Goal: Information Seeking & Learning: Learn about a topic

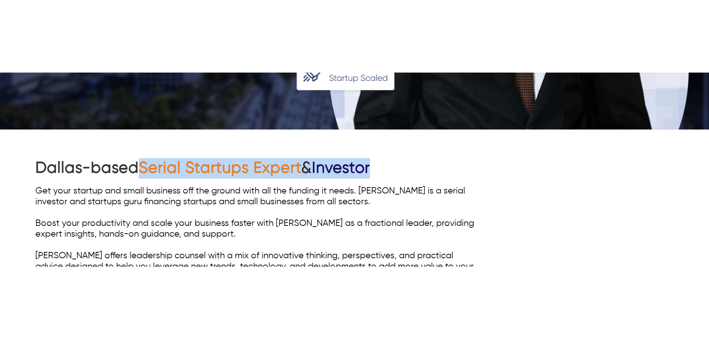
scroll to position [342, 0]
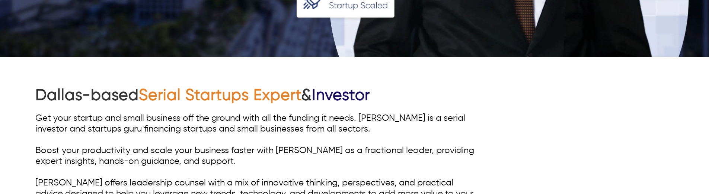
click at [14, 91] on div "Dallas-based Serial Startups Expert & Investor Get your startup and small busin…" at bounding box center [354, 160] width 709 height 207
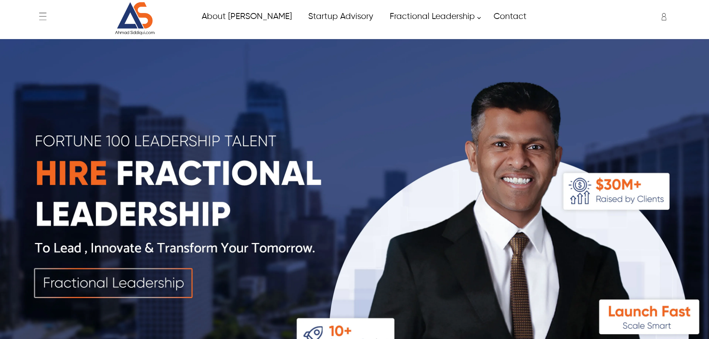
scroll to position [0, 0]
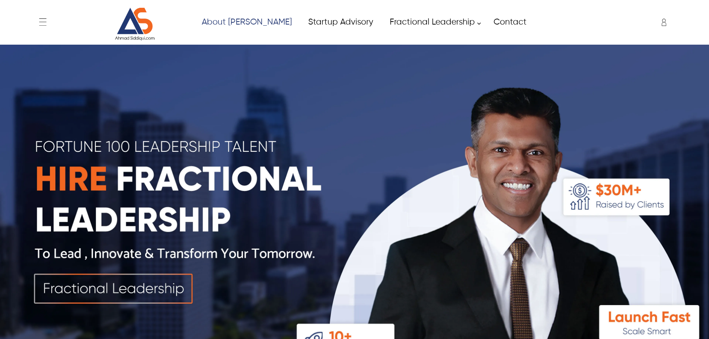
click at [235, 25] on link "About [PERSON_NAME]" at bounding box center [246, 22] width 106 height 17
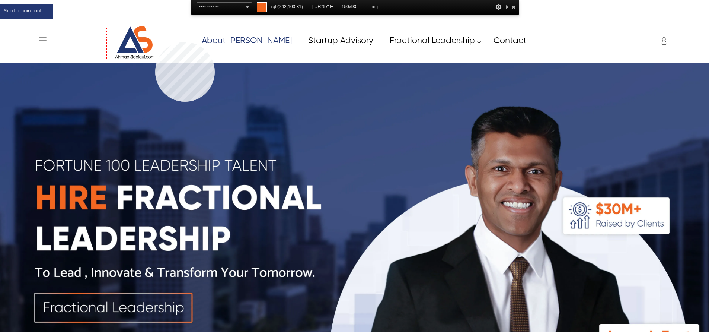
click at [155, 42] on img at bounding box center [135, 42] width 56 height 33
click at [150, 39] on img at bounding box center [135, 42] width 56 height 33
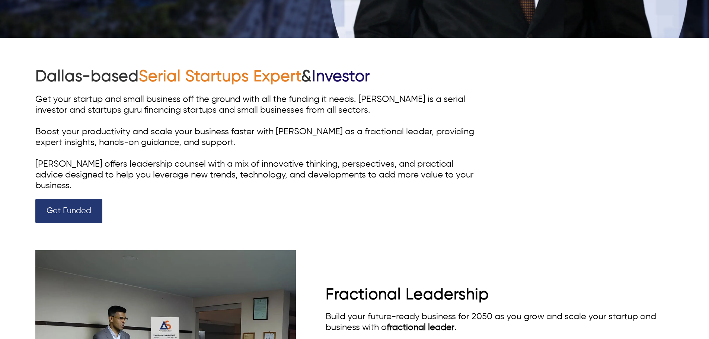
scroll to position [484, 0]
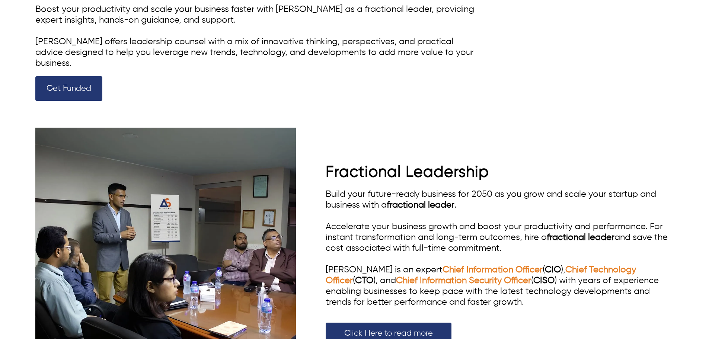
click at [274, 41] on div "Get your startup and small business off the ground with all the funding it need…" at bounding box center [258, 20] width 447 height 97
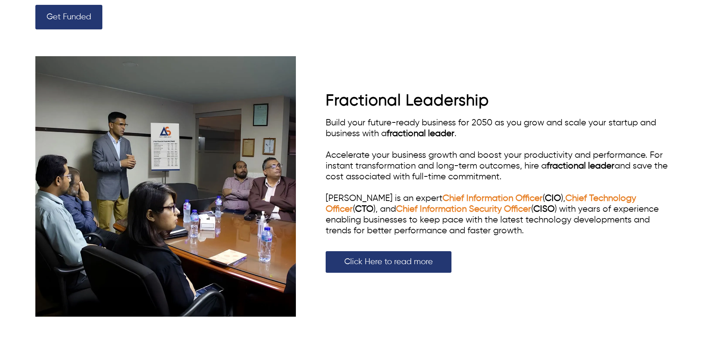
scroll to position [335, 0]
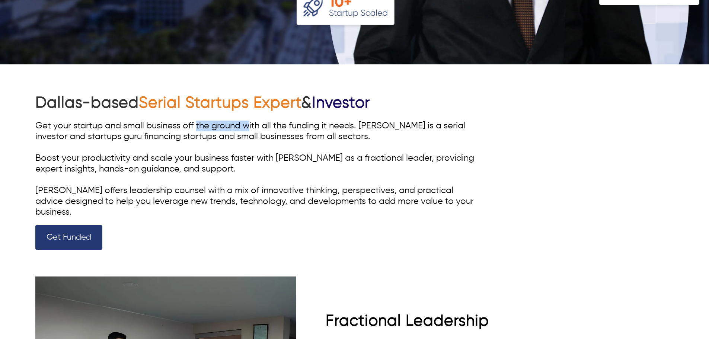
drag, startPoint x: 249, startPoint y: 116, endPoint x: 196, endPoint y: 116, distance: 53.2
click at [196, 116] on div "Dallas-based Serial Startups Expert & Investor Get your startup and small busin…" at bounding box center [258, 171] width 447 height 157
click at [195, 117] on div "Dallas-based Serial Startups Expert & Investor Get your startup and small busin…" at bounding box center [258, 171] width 447 height 157
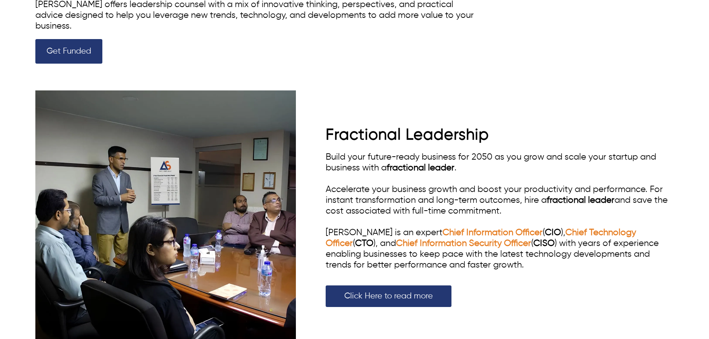
scroll to position [558, 0]
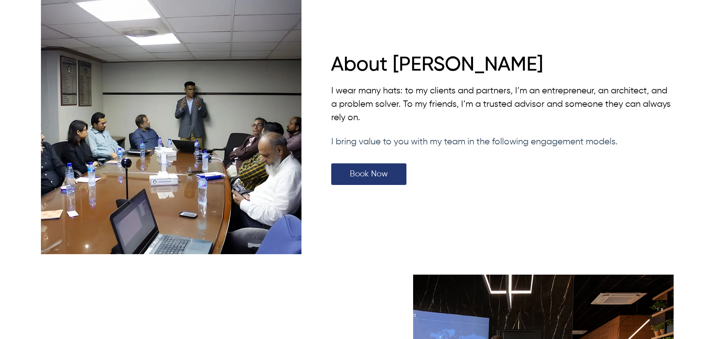
scroll to position [2196, 0]
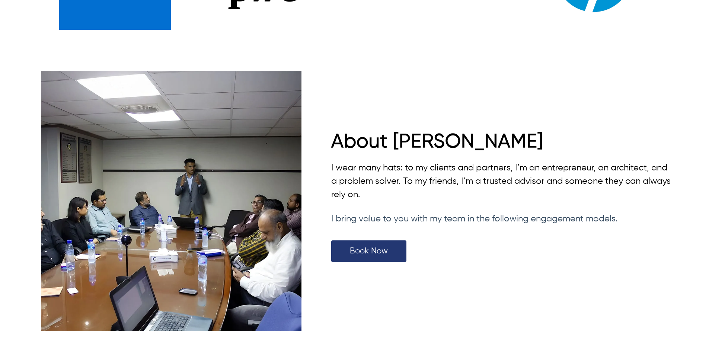
click at [402, 131] on h1 "About [PERSON_NAME]" at bounding box center [502, 142] width 342 height 23
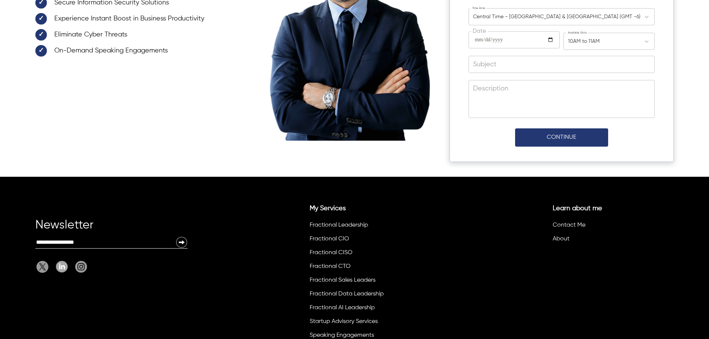
scroll to position [2791, 0]
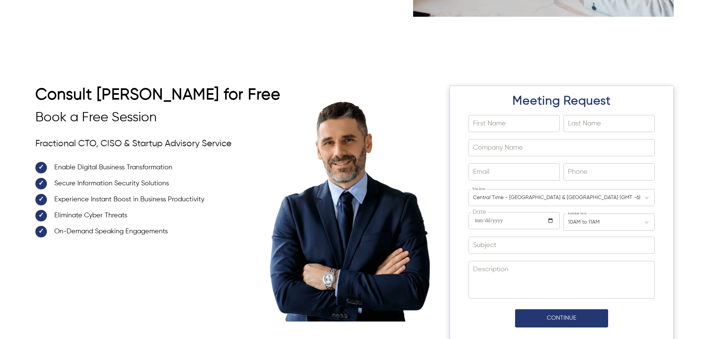
click at [115, 110] on h3 "Book a Free Session" at bounding box center [162, 118] width 255 height 16
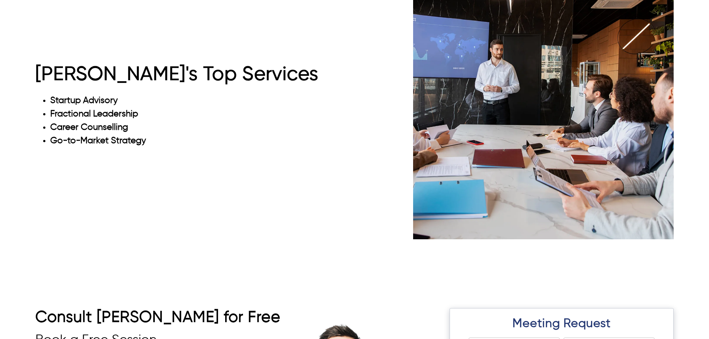
scroll to position [2568, 0]
